Goal: Find specific page/section: Find specific page/section

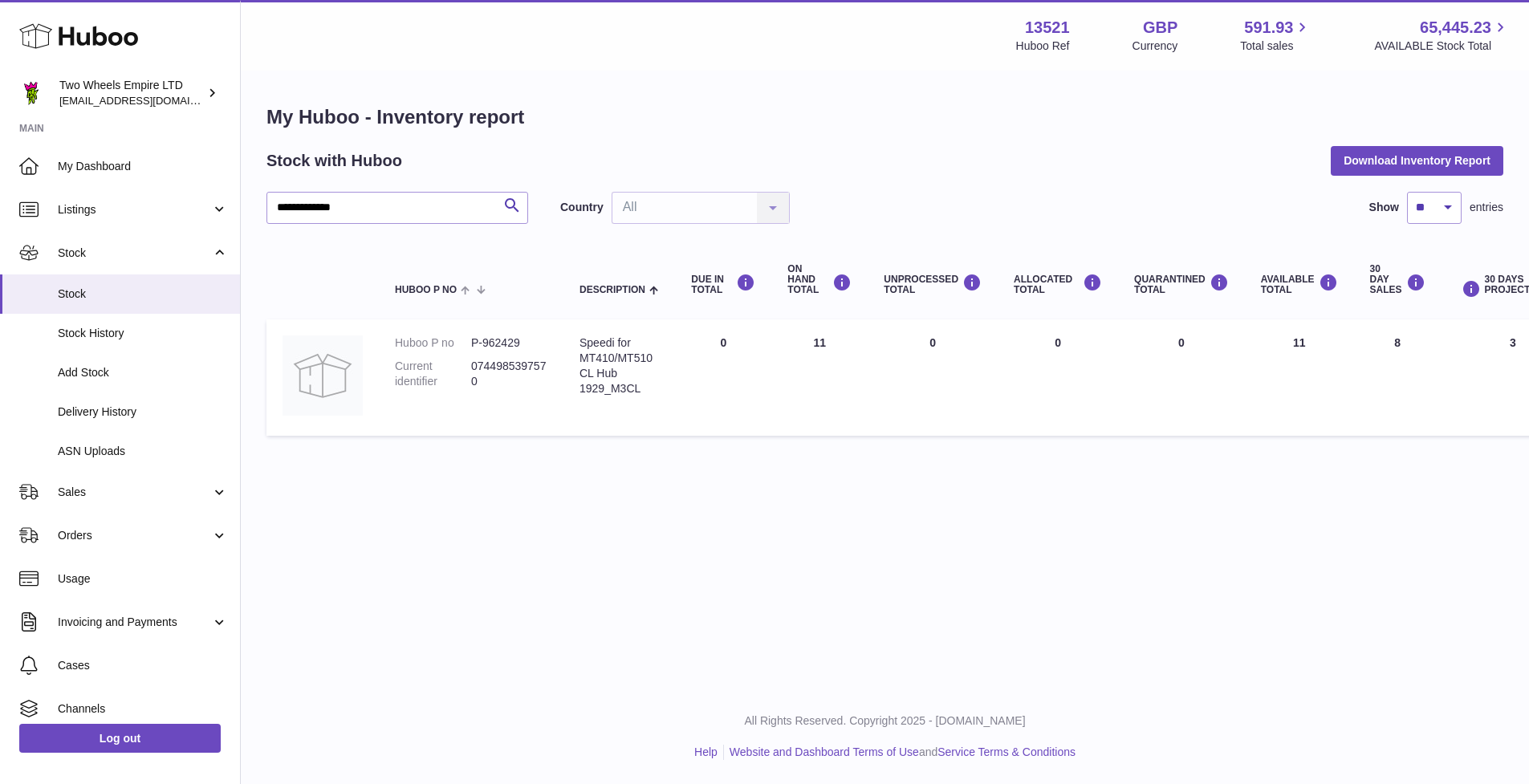
click at [105, 35] on use at bounding box center [79, 36] width 119 height 25
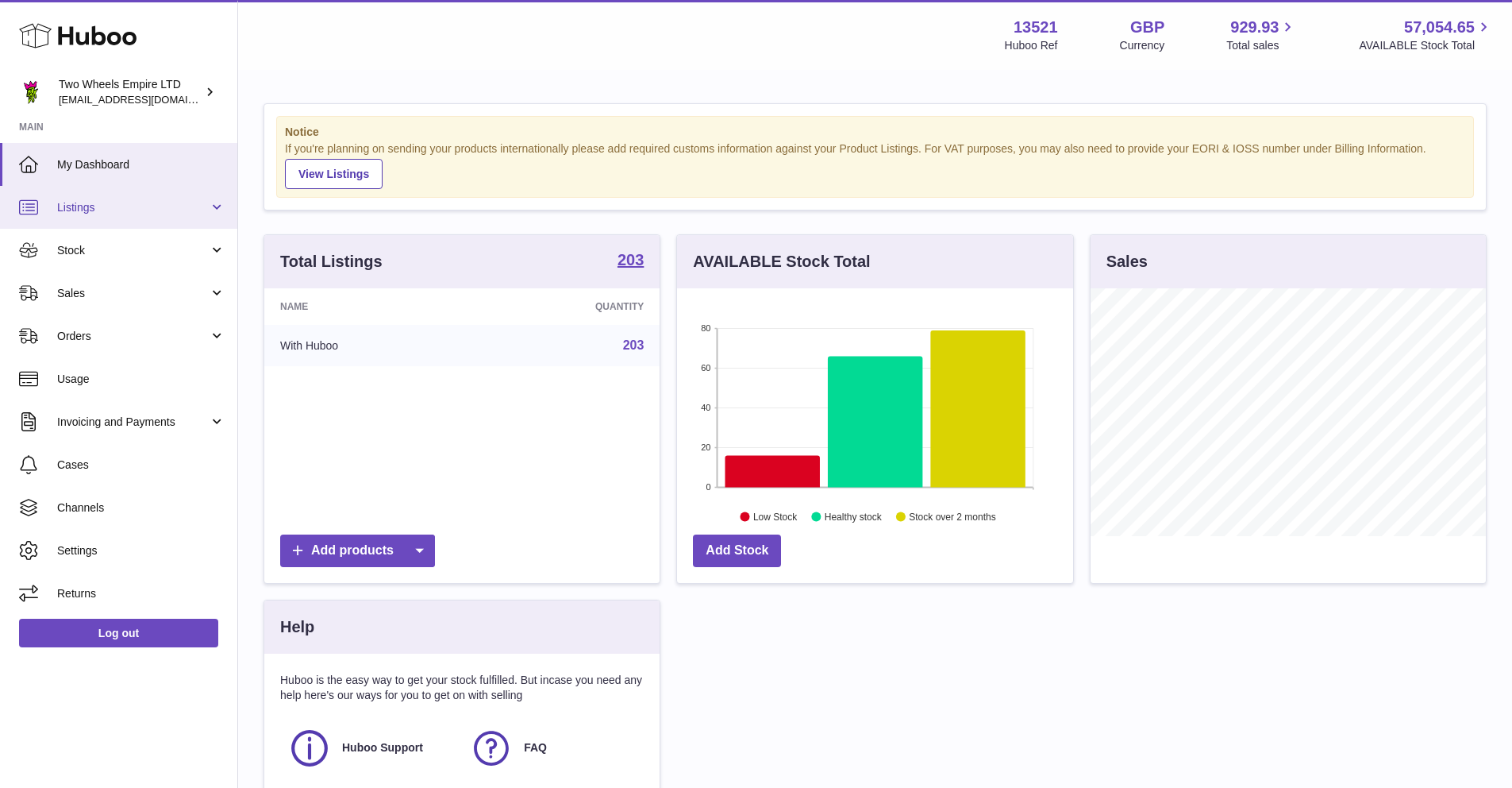
scroll to position [247, 396]
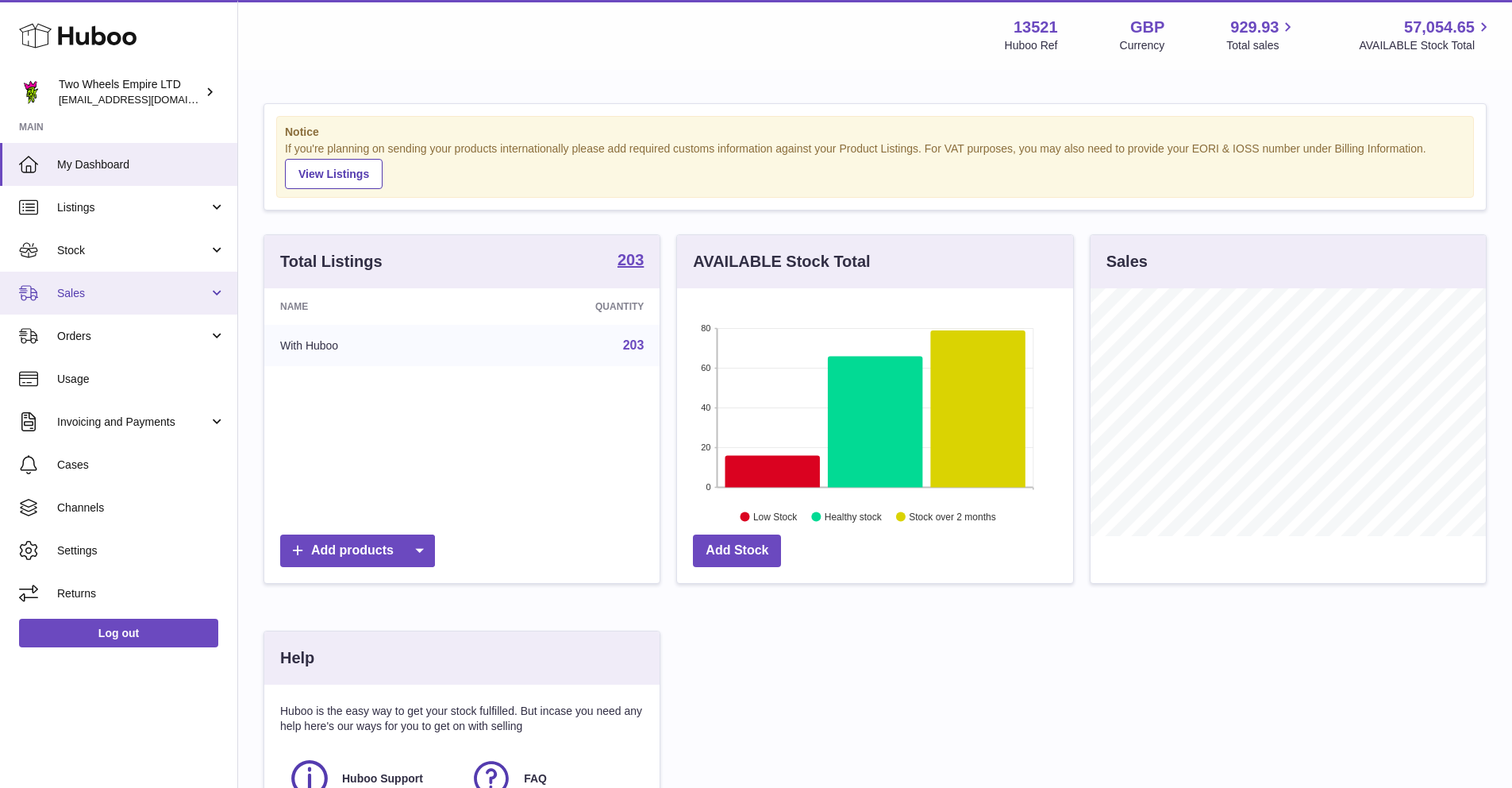
click at [104, 297] on span "Sales" at bounding box center [133, 293] width 152 height 15
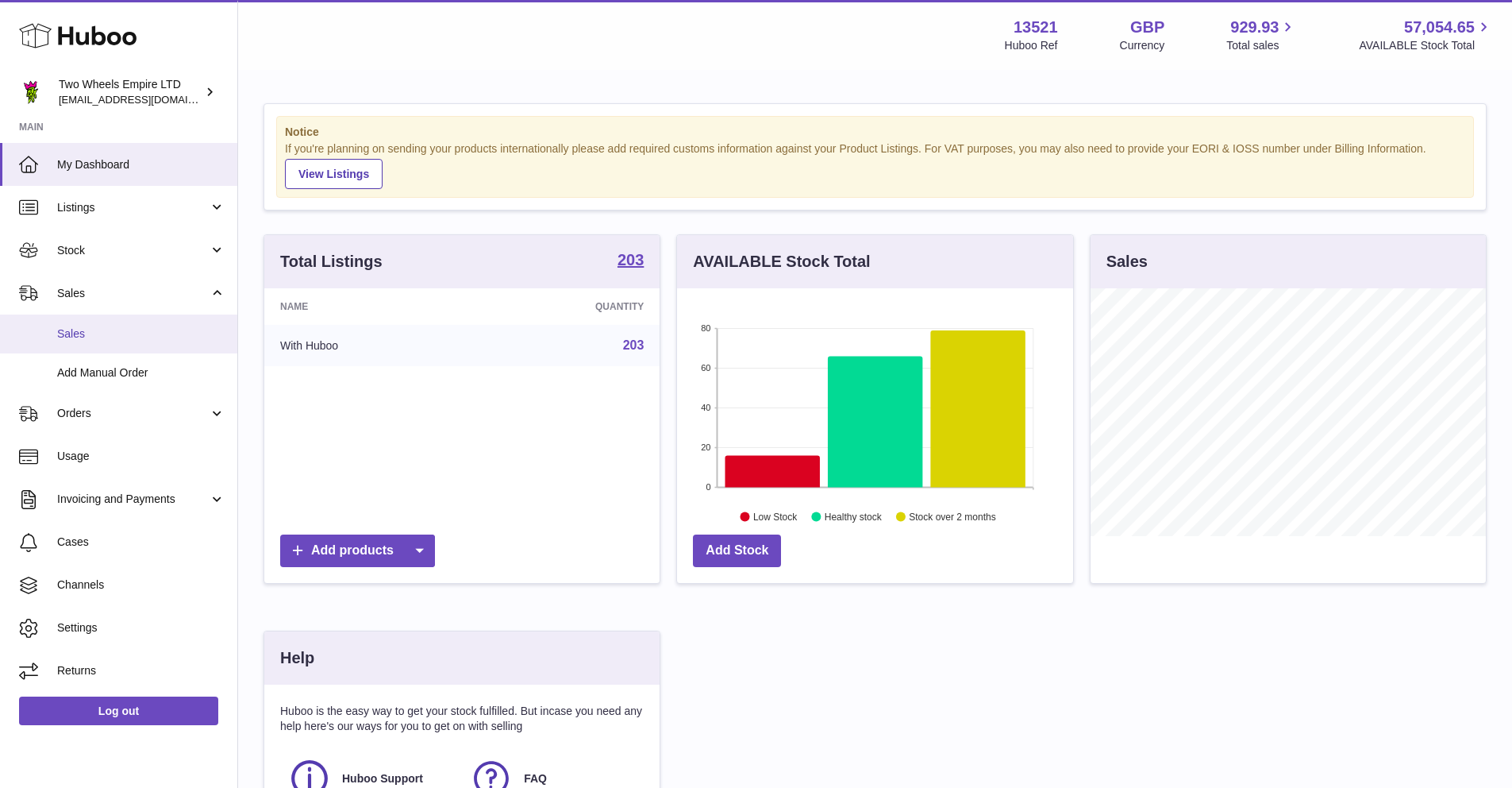
click at [92, 330] on span "Sales" at bounding box center [141, 334] width 169 height 15
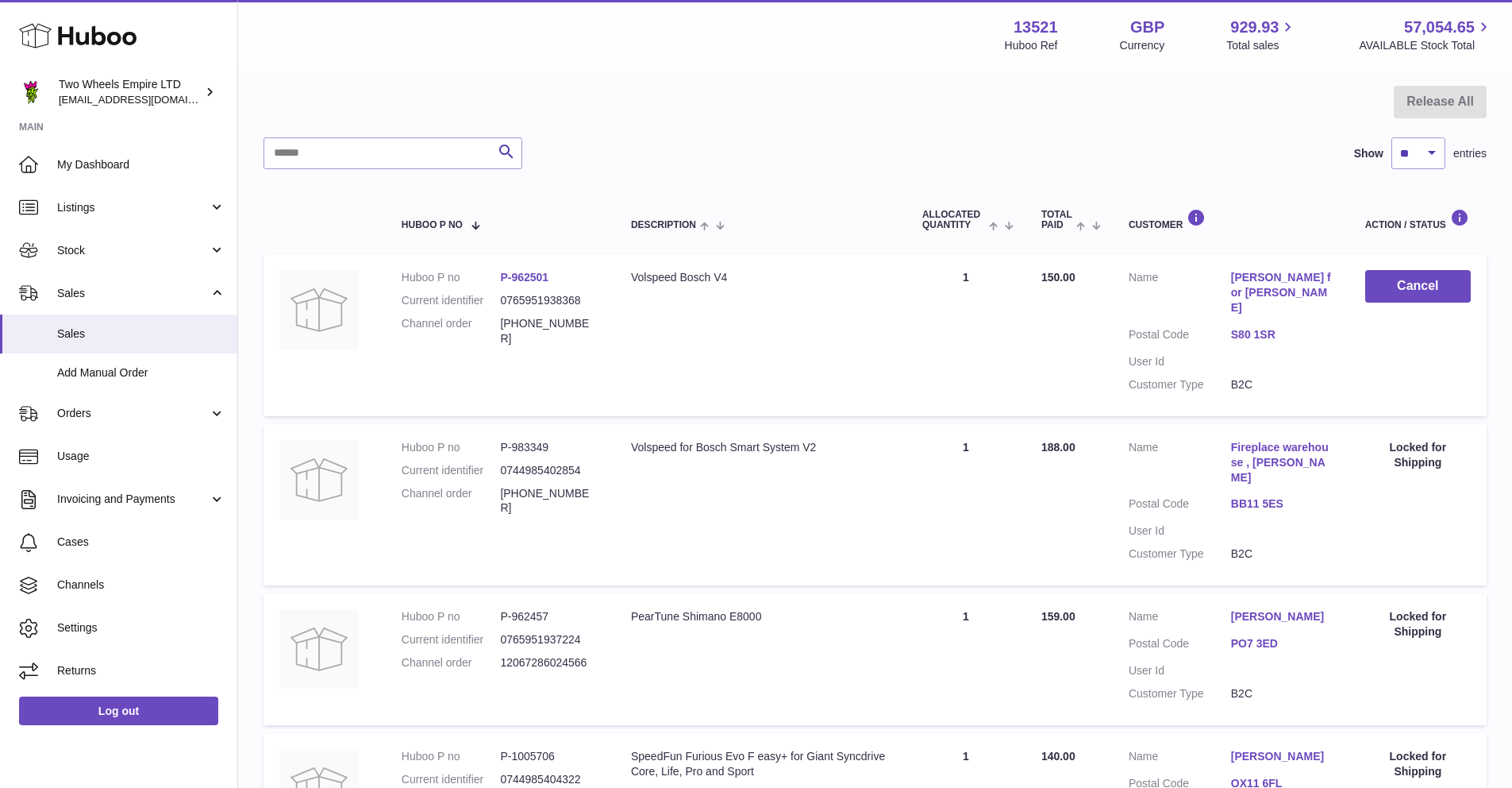
scroll to position [16, 0]
